Goal: Task Accomplishment & Management: Manage account settings

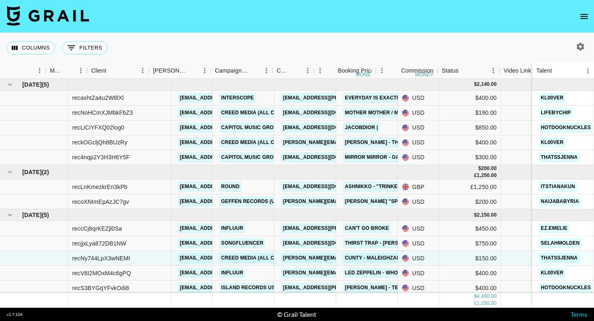
scroll to position [2, 125]
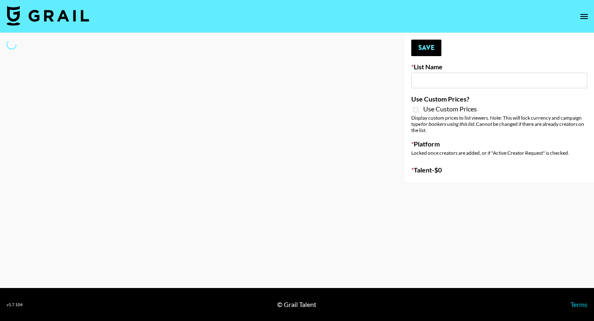
select select "Song"
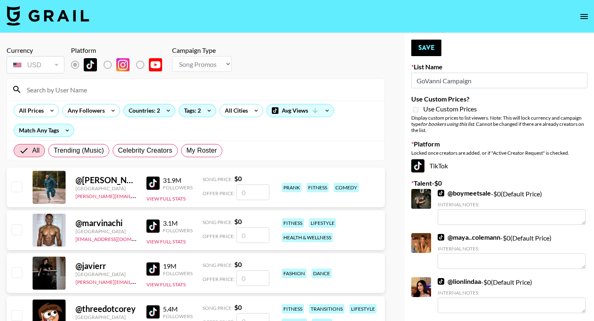
type input "GoVanni Campaign"
click at [101, 89] on input at bounding box center [200, 89] width 357 height 13
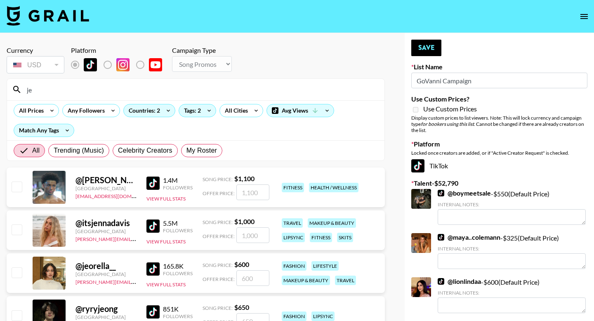
type input "j"
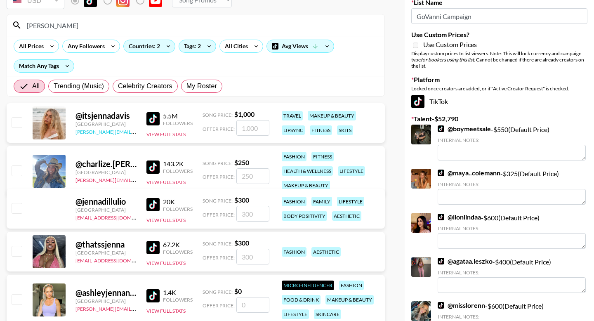
scroll to position [70, 0]
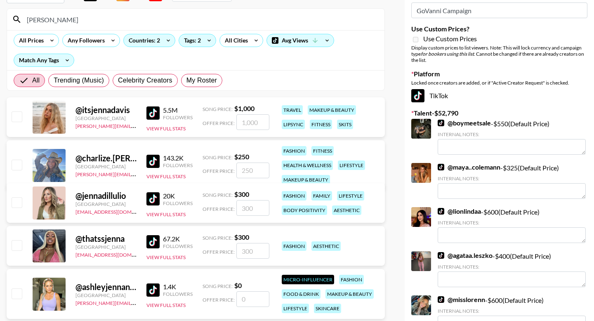
type input "[PERSON_NAME]"
click at [12, 245] on input "checkbox" at bounding box center [17, 245] width 10 height 10
checkbox input "true"
type input "300"
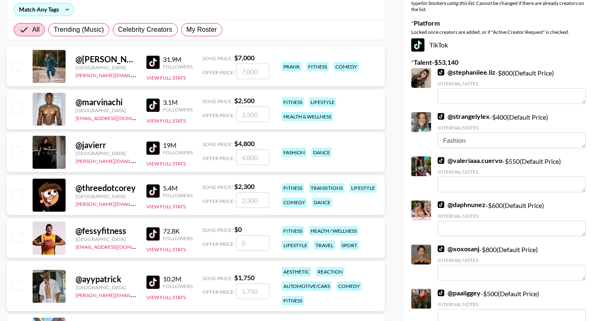
scroll to position [0, 0]
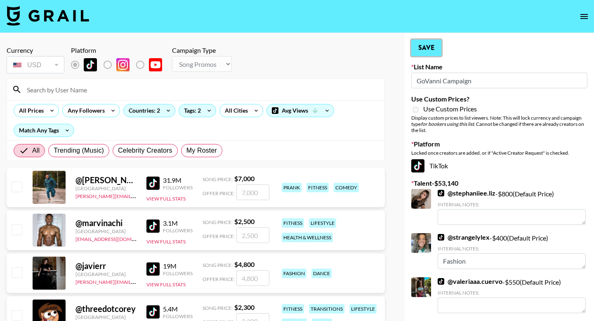
click at [422, 49] on button "Save" at bounding box center [426, 48] width 30 height 16
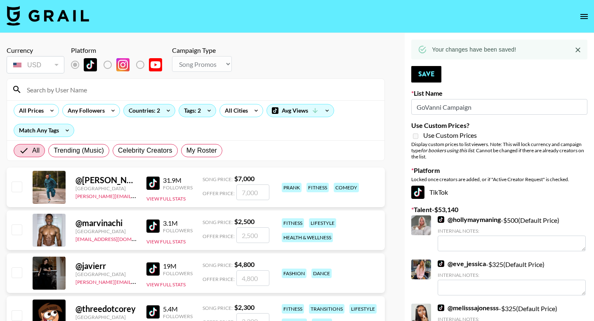
click at [161, 92] on input at bounding box center [200, 89] width 357 height 13
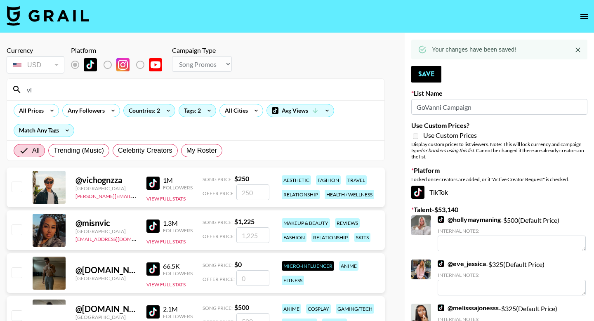
type input "v"
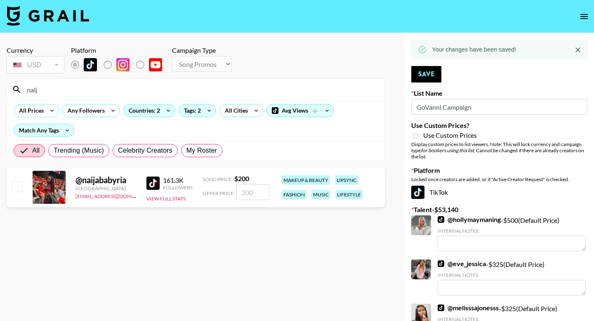
type input "naij"
click at [15, 187] on input "checkbox" at bounding box center [17, 186] width 10 height 10
checkbox input "true"
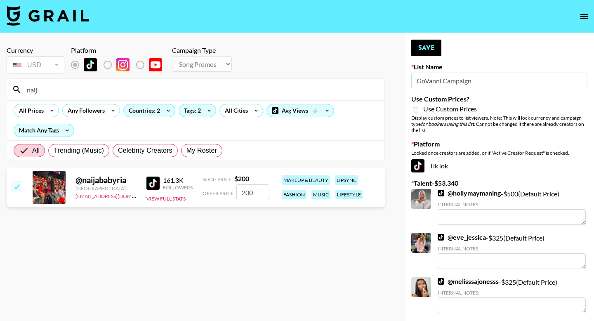
click at [252, 188] on input "200" at bounding box center [252, 192] width 33 height 16
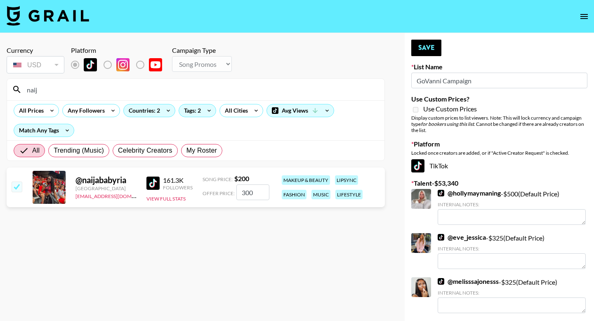
type input "300"
click at [277, 287] on section "Currency USD USD ​ Platform Campaign Type Choose Type... Song Promos Brand Prom…" at bounding box center [196, 167] width 378 height 255
click at [422, 44] on button "Save" at bounding box center [426, 48] width 30 height 16
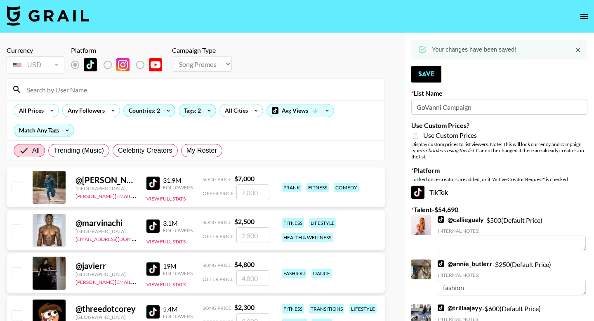
click at [164, 92] on input at bounding box center [200, 89] width 357 height 13
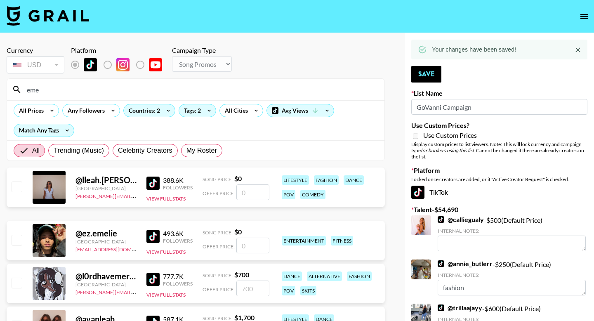
type input "eme"
click at [249, 243] on input "number" at bounding box center [252, 245] width 33 height 16
type input "5"
checkbox input "true"
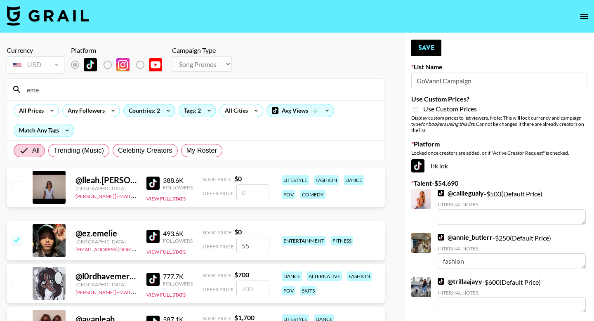
type input "5"
checkbox input "false"
type input "6"
checkbox input "true"
type input "600"
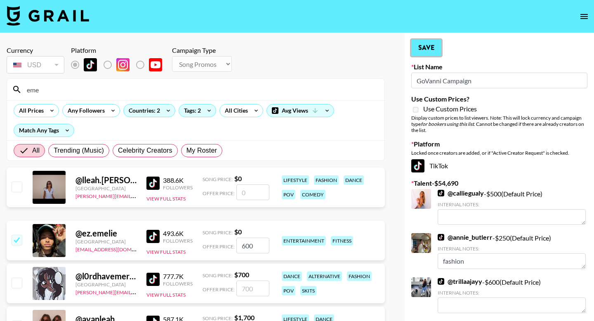
click at [433, 49] on button "Save" at bounding box center [426, 48] width 30 height 16
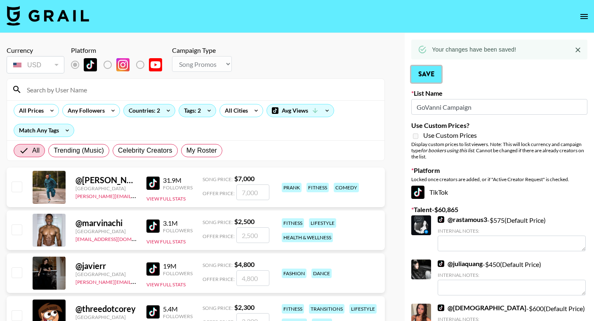
click at [434, 75] on button "Save" at bounding box center [426, 74] width 30 height 16
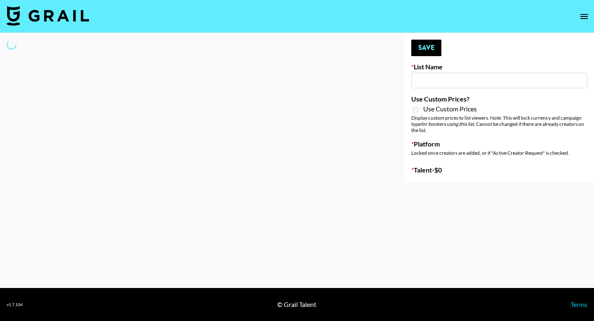
type input "Aus Electronic Music Lovers"
select select "Song"
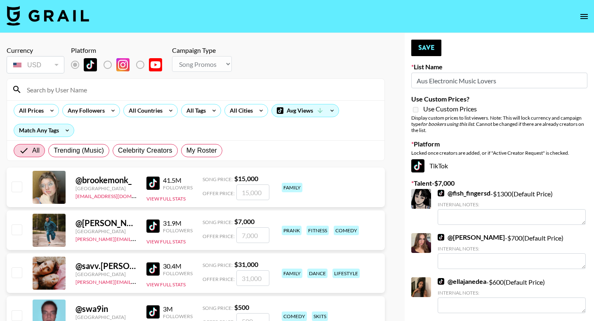
click at [100, 89] on input at bounding box center [200, 89] width 357 height 13
type input "kl0"
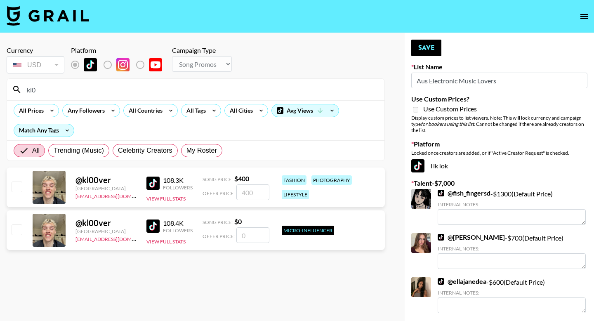
click at [16, 183] on input "checkbox" at bounding box center [17, 186] width 10 height 10
checkbox input "true"
drag, startPoint x: 259, startPoint y: 195, endPoint x: 226, endPoint y: 181, distance: 36.8
click at [226, 181] on div "Song Price: $ 400 Offer Price: 400" at bounding box center [235, 187] width 67 height 26
type input "500"
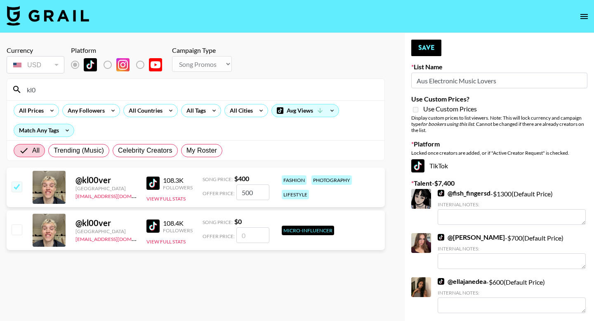
click at [348, 194] on div "fashion photography lifestyle" at bounding box center [330, 187] width 102 height 29
click at [421, 47] on button "Save" at bounding box center [426, 48] width 30 height 16
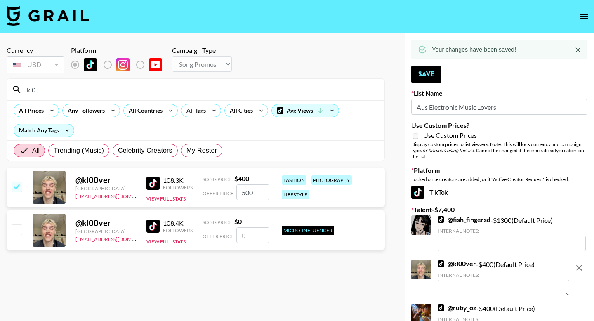
click at [128, 91] on input "kl0" at bounding box center [200, 89] width 357 height 13
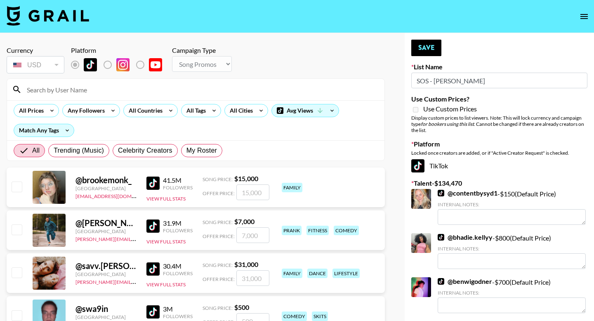
select select "Song"
drag, startPoint x: 456, startPoint y: 82, endPoint x: 418, endPoint y: 75, distance: 38.7
click at [418, 75] on input "SOS - Jigitz" at bounding box center [499, 81] width 176 height 16
